Goal: Task Accomplishment & Management: Manage account settings

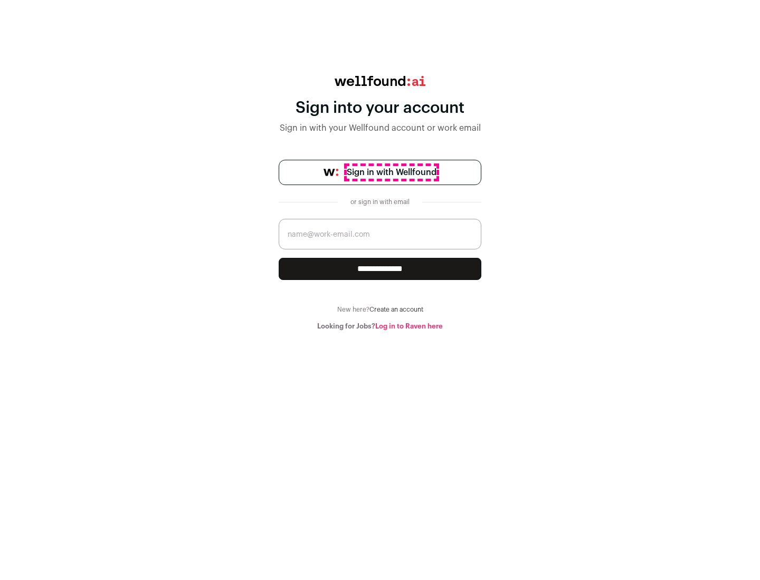
click at [391, 173] on span "Sign in with Wellfound" at bounding box center [392, 172] width 90 height 13
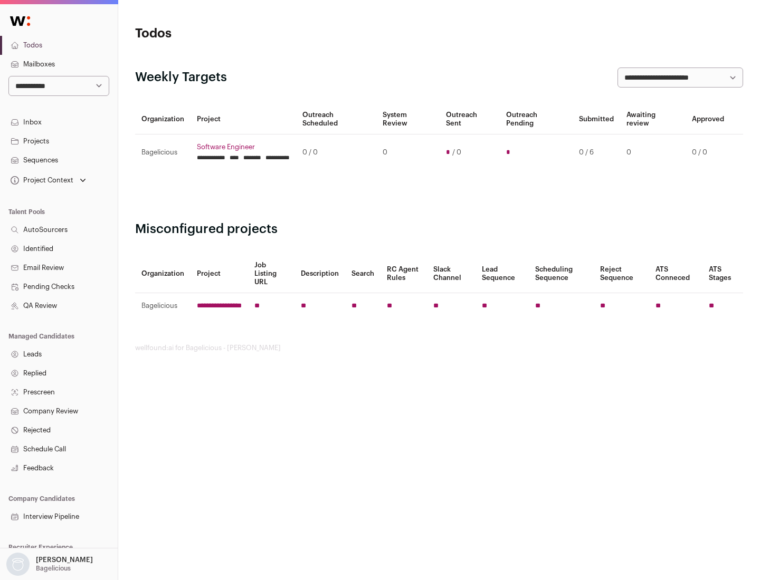
click at [59, 141] on link "Projects" at bounding box center [59, 141] width 118 height 19
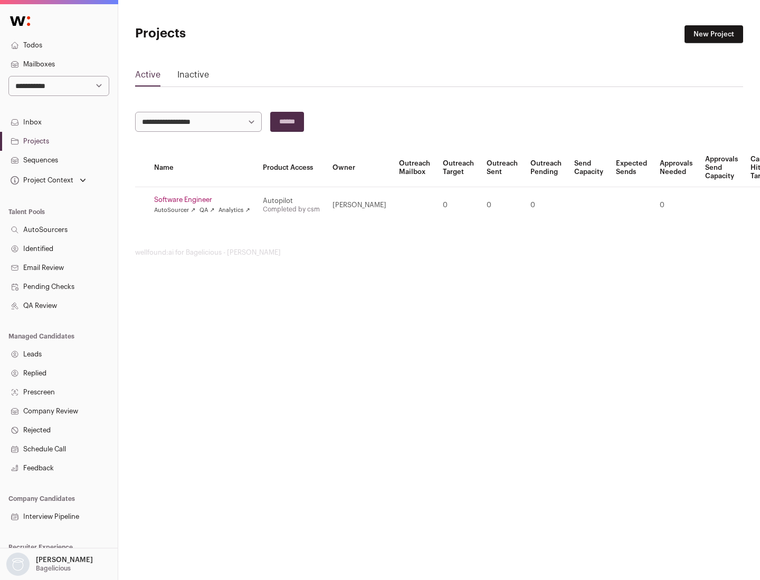
click at [205, 200] on link "Software Engineer" at bounding box center [202, 200] width 96 height 8
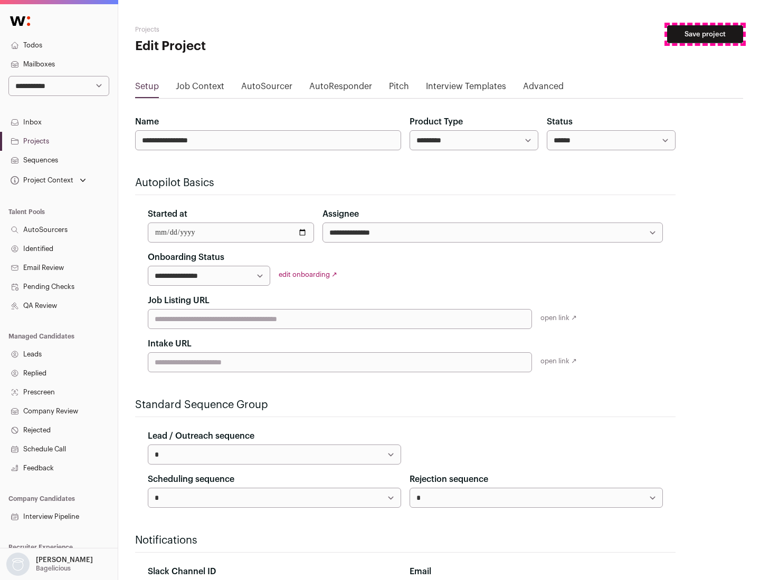
click at [705, 34] on button "Save project" at bounding box center [705, 34] width 76 height 18
